Goal: Task Accomplishment & Management: Use online tool/utility

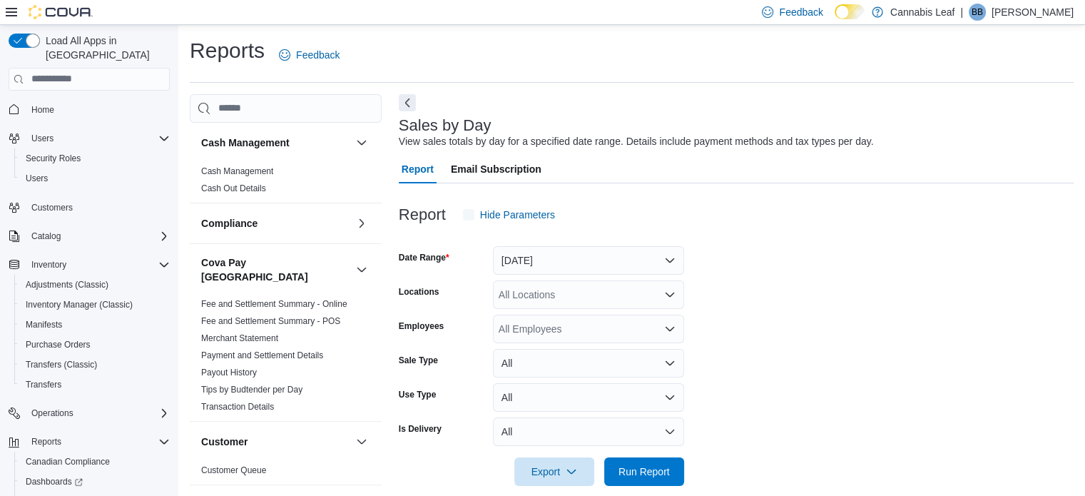
scroll to position [18, 0]
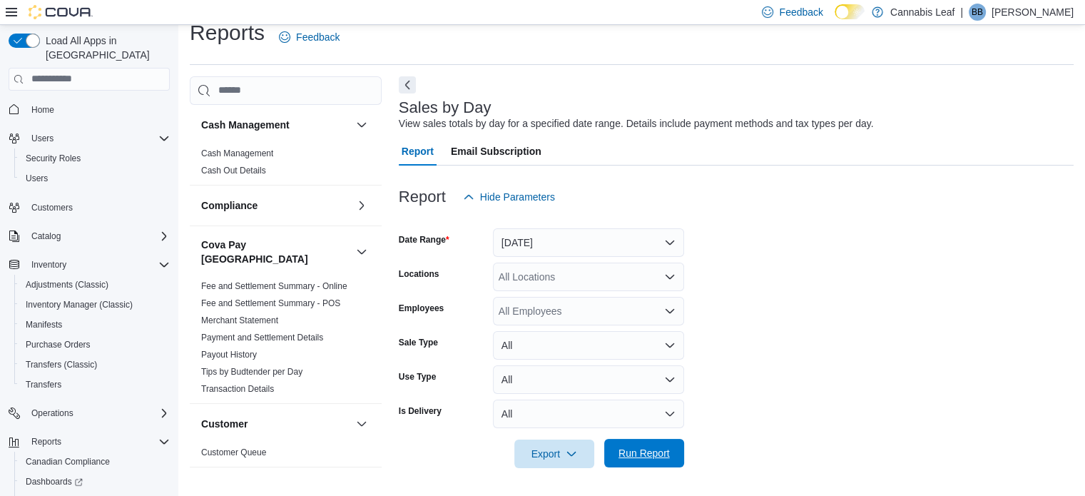
click at [636, 445] on span "Run Report" at bounding box center [644, 453] width 63 height 29
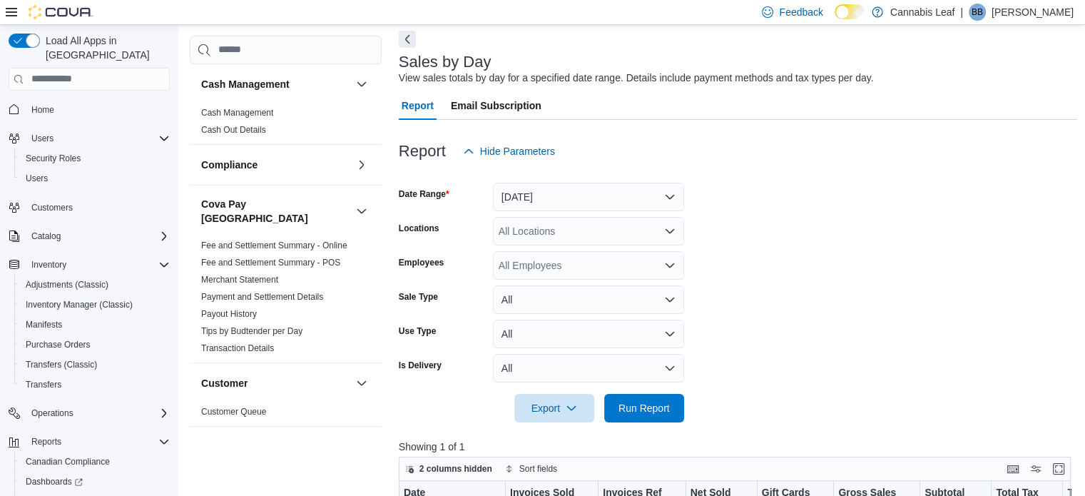
scroll to position [143, 0]
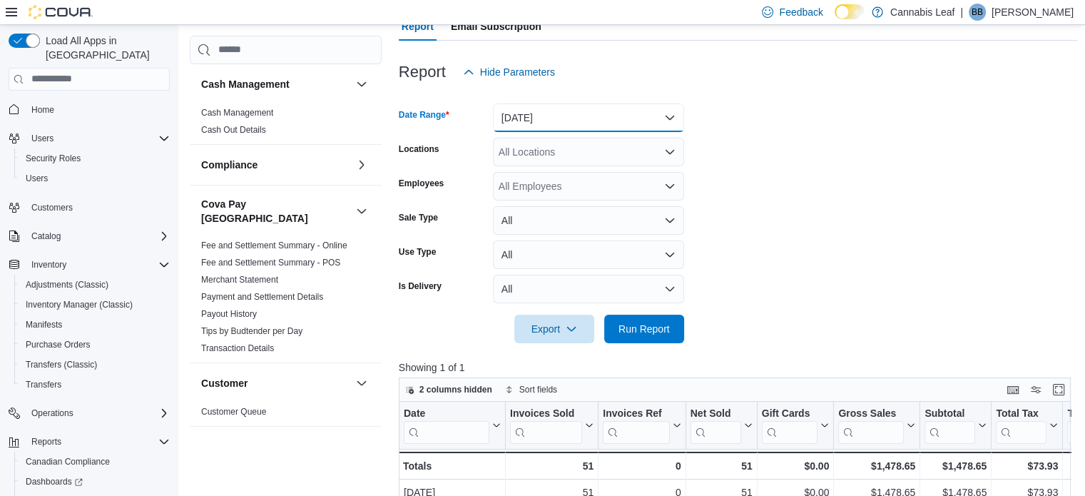
click at [626, 118] on button "[DATE]" at bounding box center [588, 117] width 191 height 29
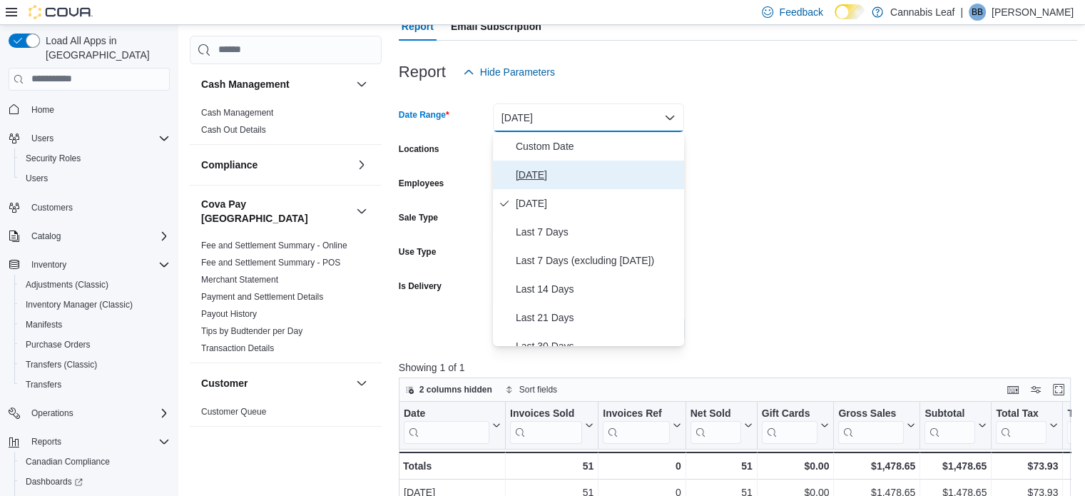
click at [616, 170] on span "[DATE]" at bounding box center [597, 174] width 163 height 17
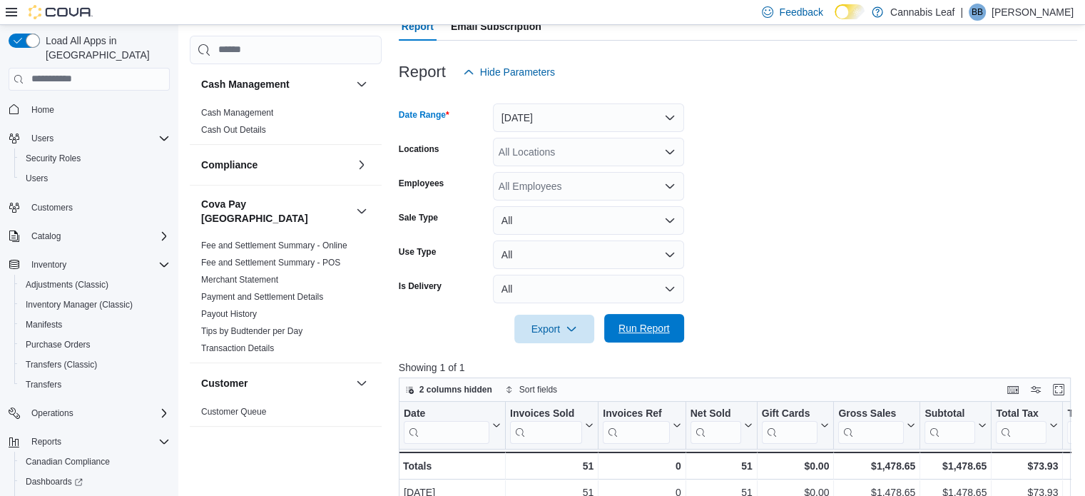
click at [628, 319] on span "Run Report" at bounding box center [644, 328] width 63 height 29
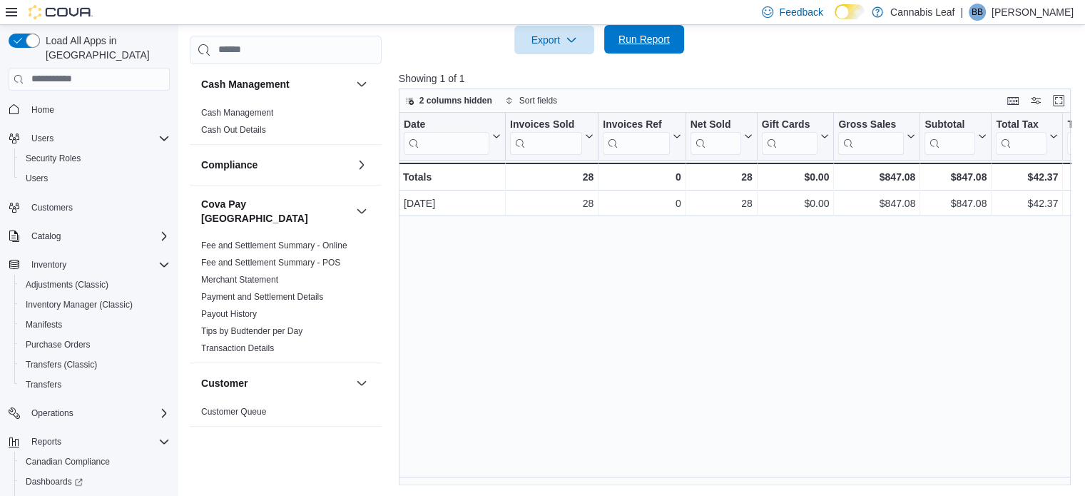
click at [619, 45] on span "Run Report" at bounding box center [643, 39] width 51 height 14
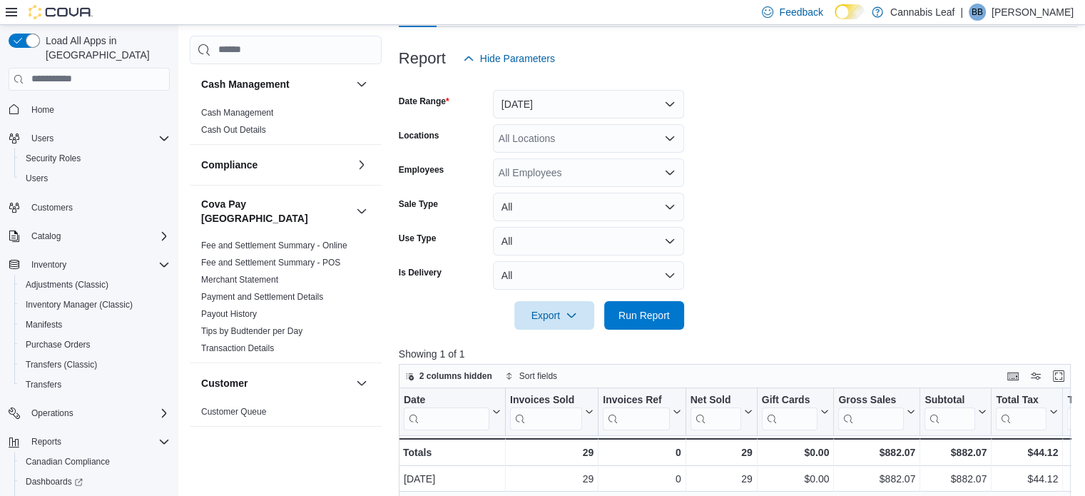
scroll to position [289, 0]
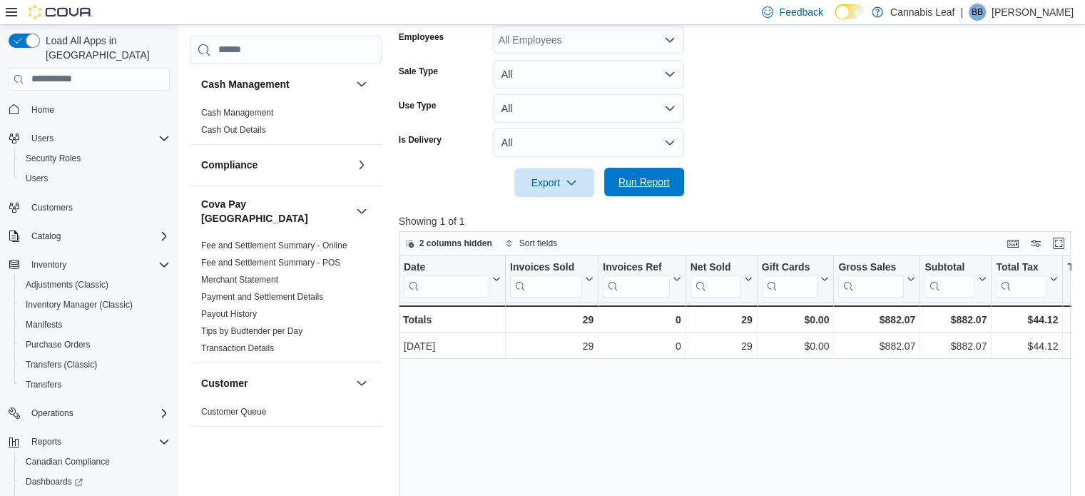
click at [652, 186] on span "Run Report" at bounding box center [643, 182] width 51 height 14
click at [677, 282] on icon at bounding box center [674, 279] width 11 height 9
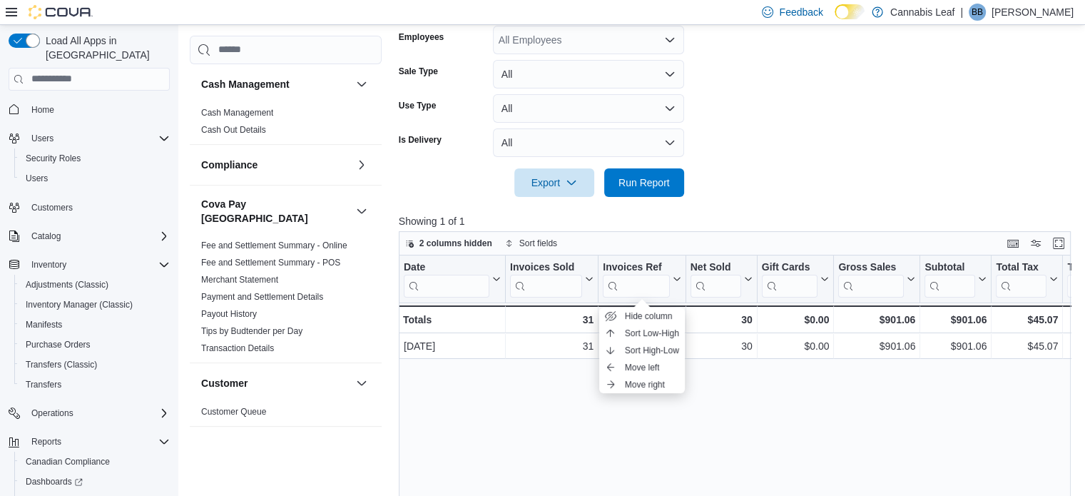
click at [693, 424] on div "Date Click to view column header actions Invoices Sold Click to view column hea…" at bounding box center [738, 441] width 679 height 373
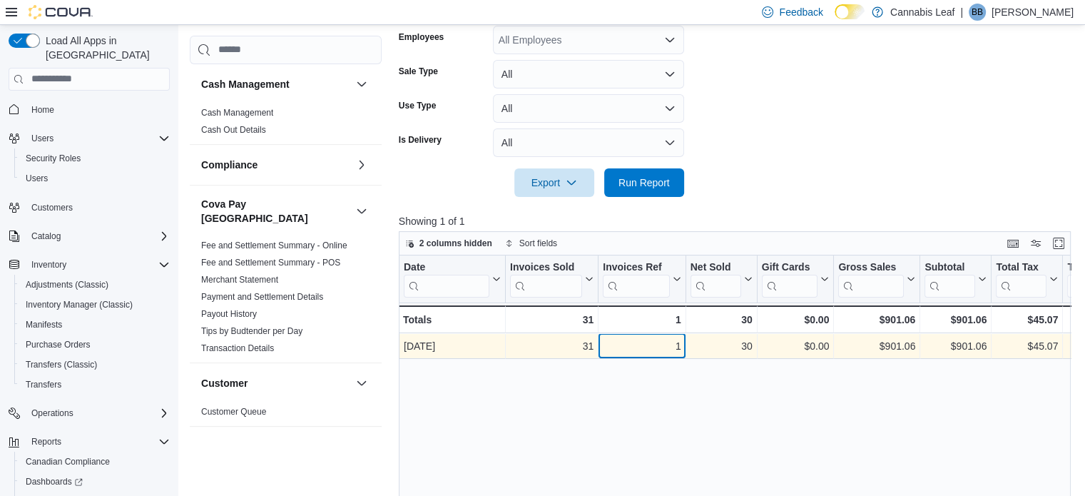
click at [667, 349] on div "1" at bounding box center [642, 345] width 78 height 17
click at [665, 347] on div "1" at bounding box center [642, 345] width 78 height 17
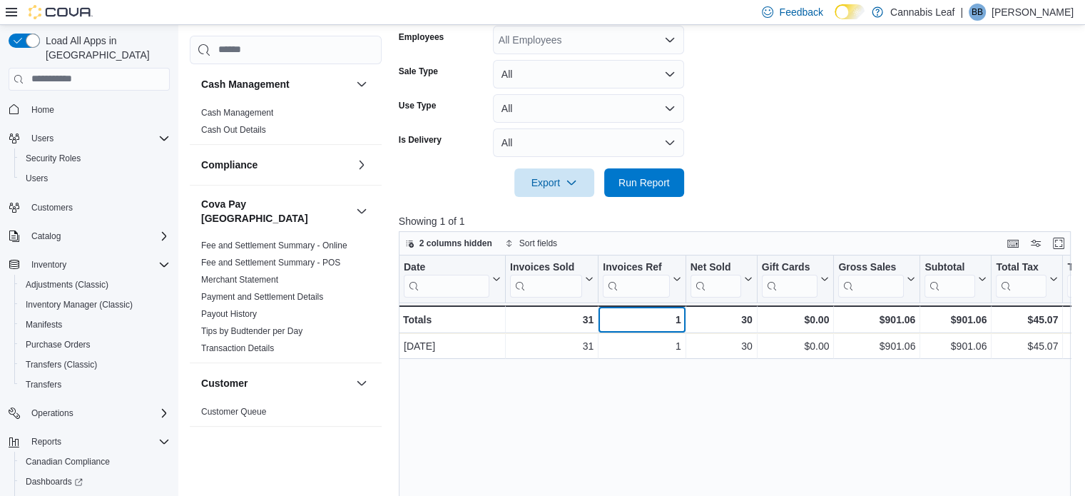
click at [663, 319] on div "1" at bounding box center [642, 319] width 78 height 17
click at [664, 319] on div "1" at bounding box center [642, 319] width 78 height 17
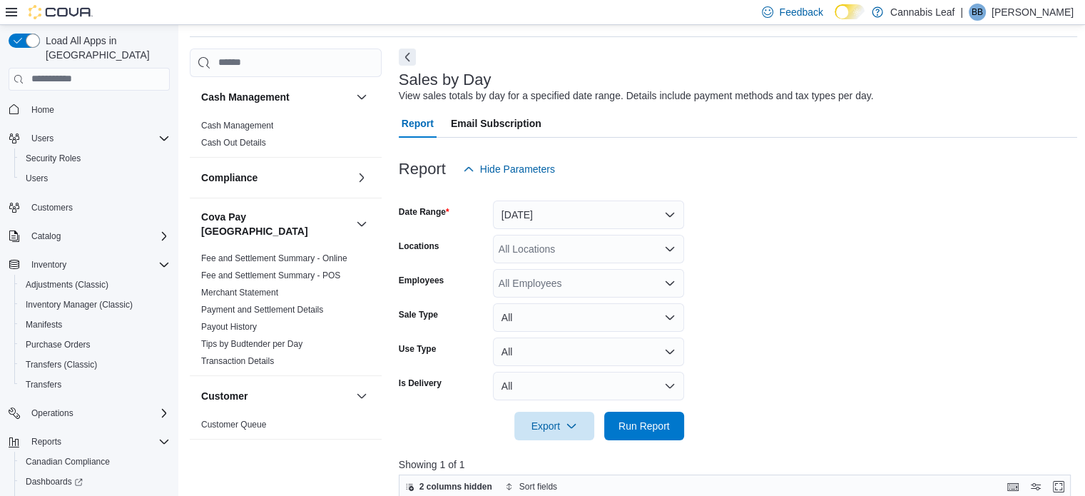
scroll to position [71, 0]
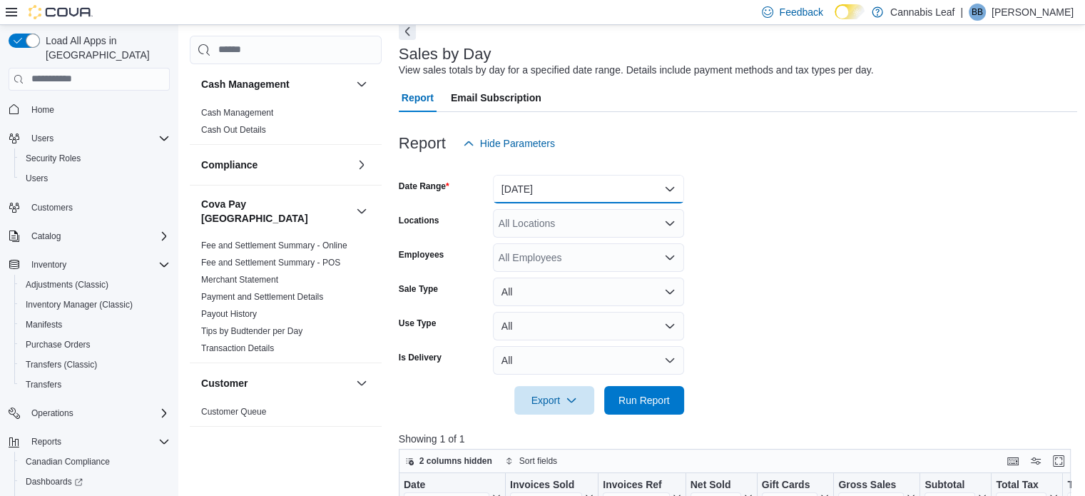
click at [572, 180] on button "[DATE]" at bounding box center [588, 189] width 191 height 29
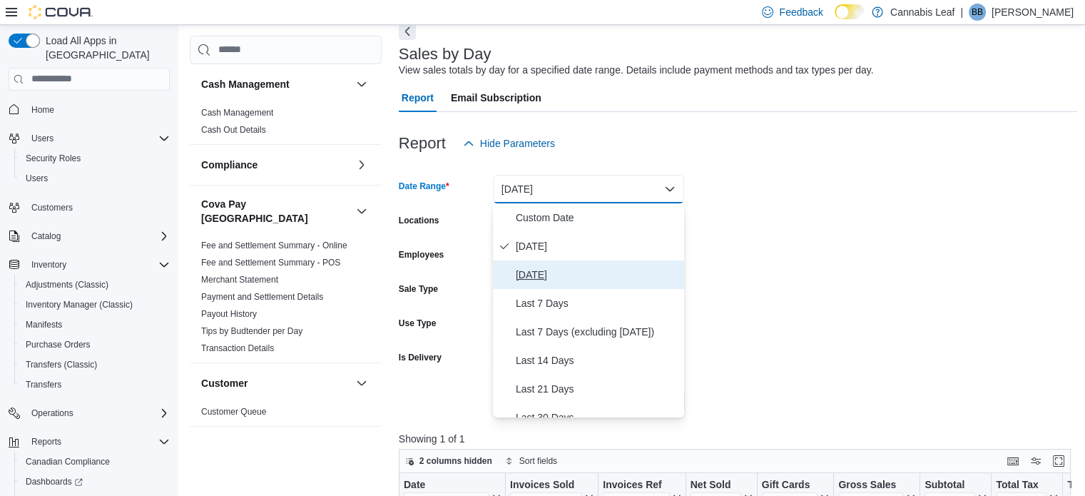
click at [586, 271] on span "[DATE]" at bounding box center [597, 274] width 163 height 17
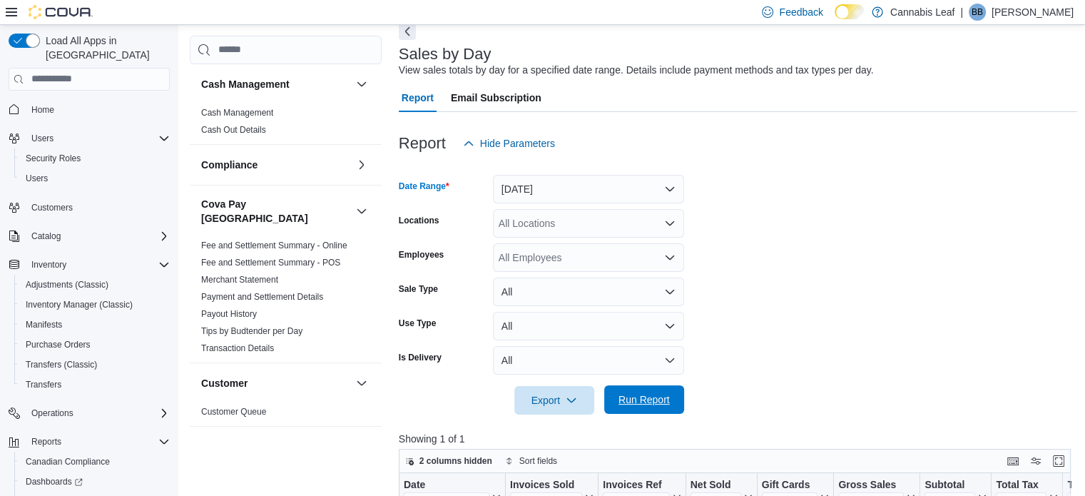
click at [652, 407] on span "Run Report" at bounding box center [644, 399] width 63 height 29
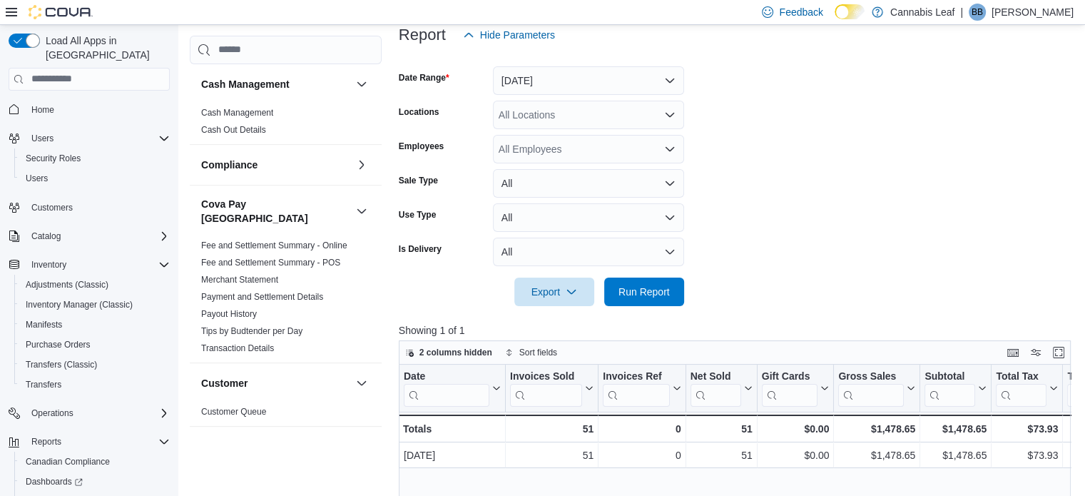
scroll to position [75, 0]
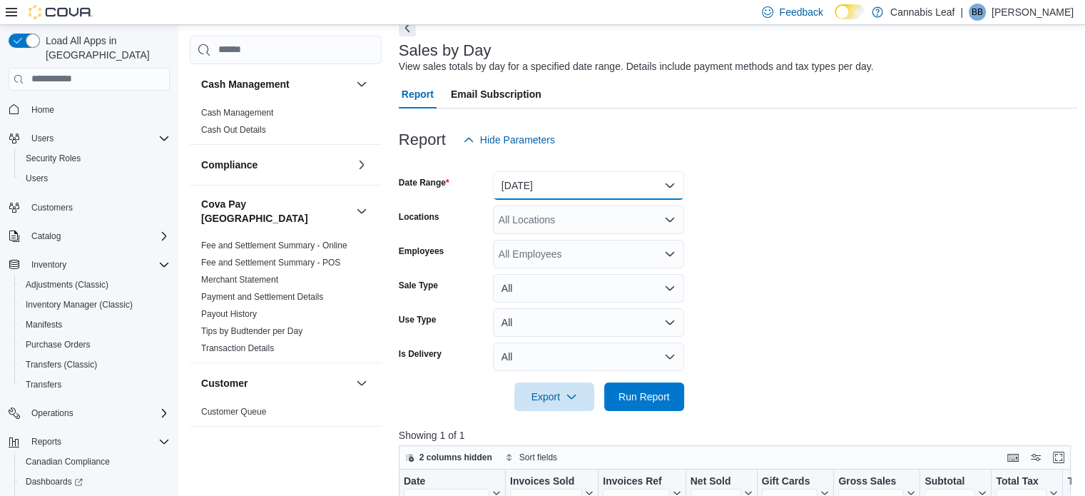
click at [608, 188] on button "[DATE]" at bounding box center [588, 185] width 191 height 29
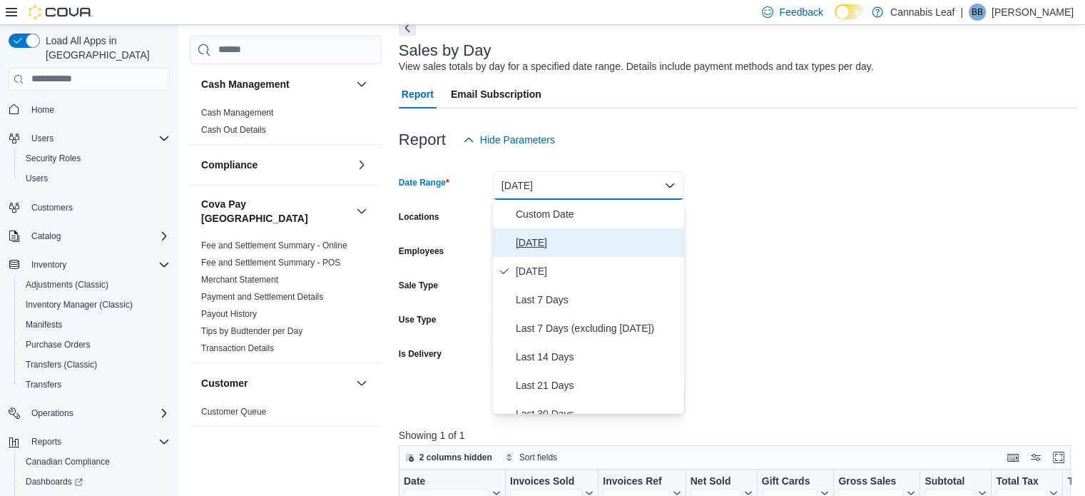
click at [592, 247] on span "[DATE]" at bounding box center [597, 242] width 163 height 17
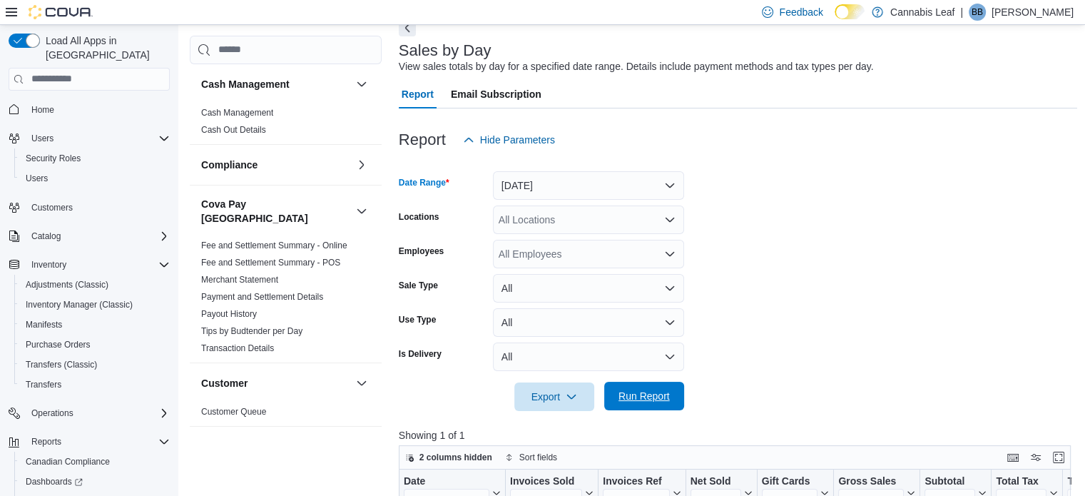
click at [643, 401] on span "Run Report" at bounding box center [643, 396] width 51 height 14
